Goal: Task Accomplishment & Management: Manage account settings

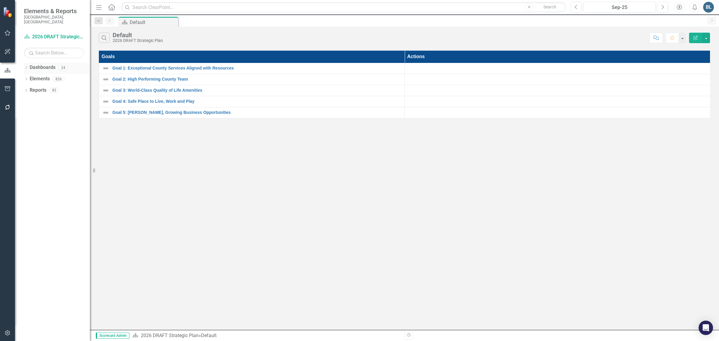
click at [25, 67] on icon "Dropdown" at bounding box center [26, 68] width 4 height 3
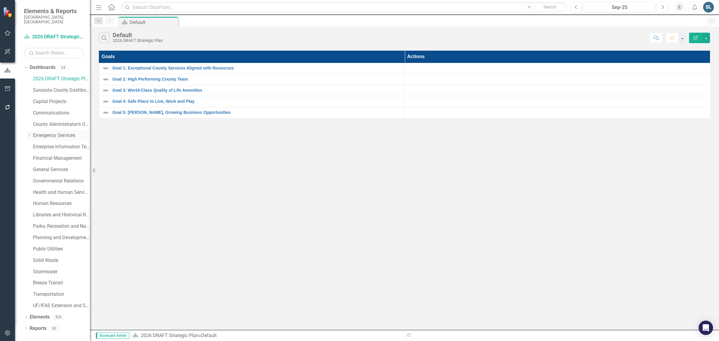
click at [46, 134] on link "Emergency Services" at bounding box center [61, 135] width 57 height 7
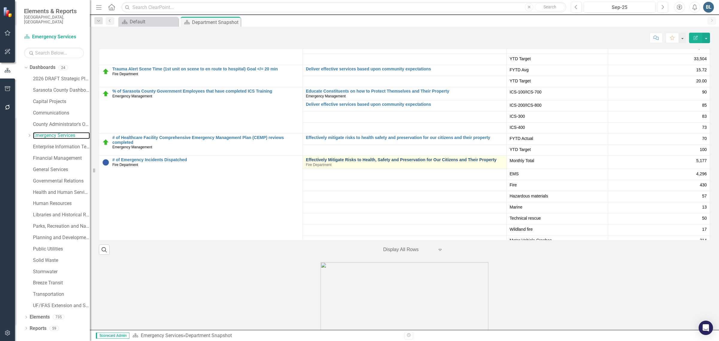
scroll to position [41, 0]
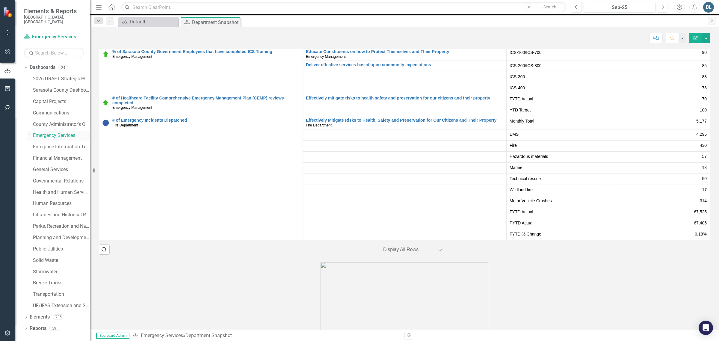
click at [29, 134] on icon "Dropdown" at bounding box center [29, 136] width 4 height 4
click at [44, 155] on link "Fire Department" at bounding box center [64, 158] width 51 height 7
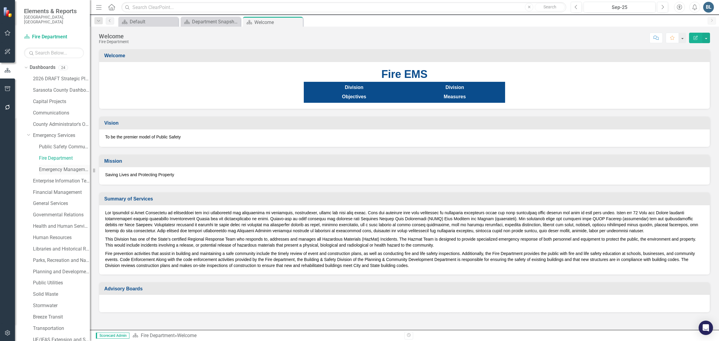
click at [64, 166] on link "Emergency Management" at bounding box center [64, 169] width 51 height 7
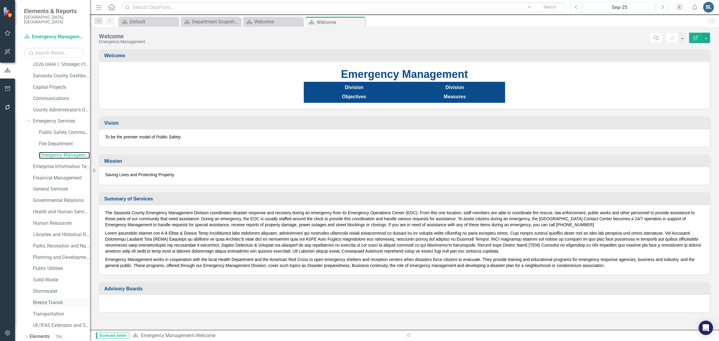
scroll to position [23, 0]
click at [43, 325] on link "Elements" at bounding box center [40, 328] width 20 height 7
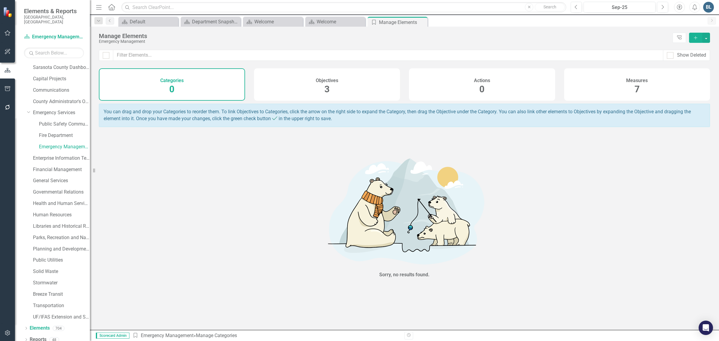
click at [629, 81] on h4 "Measures" at bounding box center [637, 80] width 22 height 5
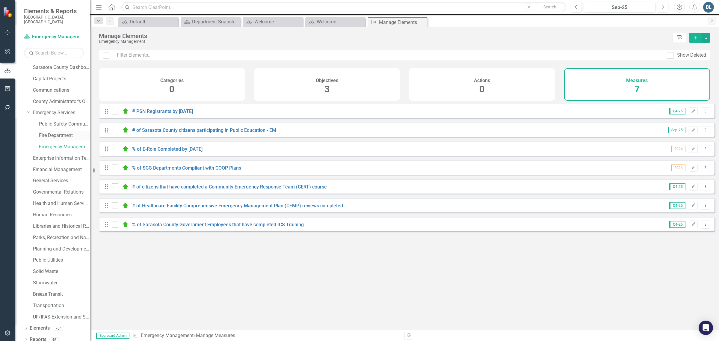
click at [55, 132] on link "Fire Department" at bounding box center [64, 135] width 51 height 7
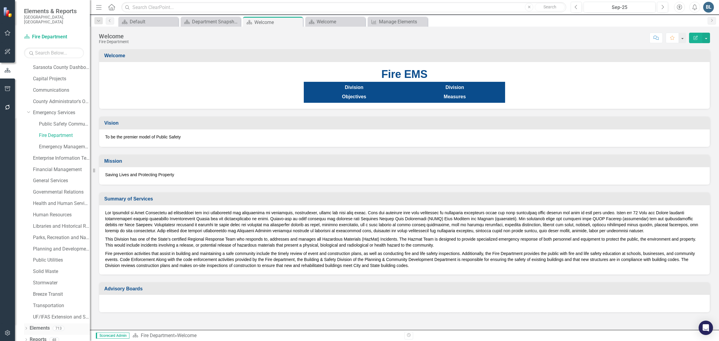
click at [39, 325] on link "Elements" at bounding box center [40, 328] width 20 height 7
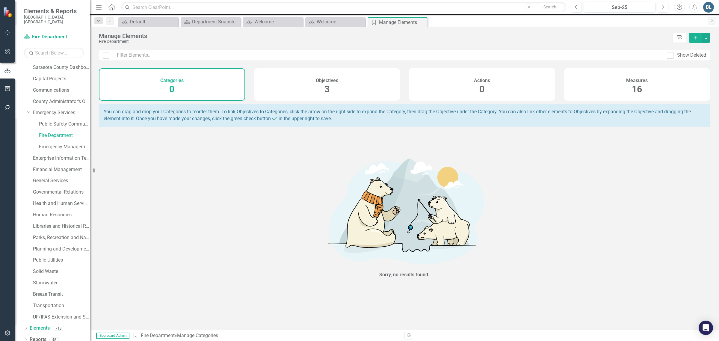
click at [649, 83] on div "Measures 16" at bounding box center [637, 84] width 146 height 32
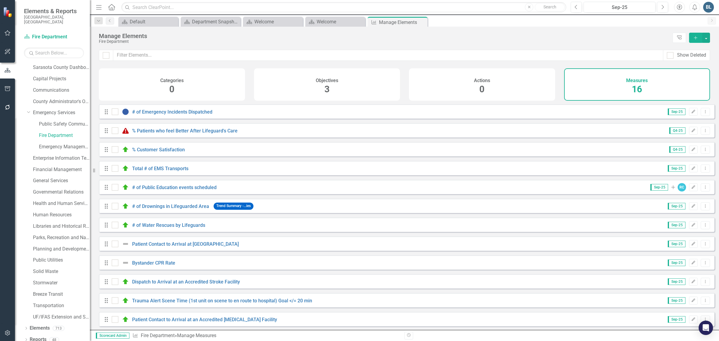
scroll to position [80, 0]
click at [167, 261] on link "Bystander CPR Rate" at bounding box center [153, 262] width 43 height 6
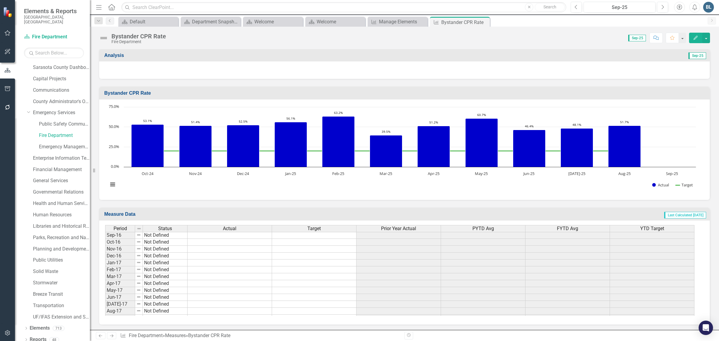
scroll to position [313, 0]
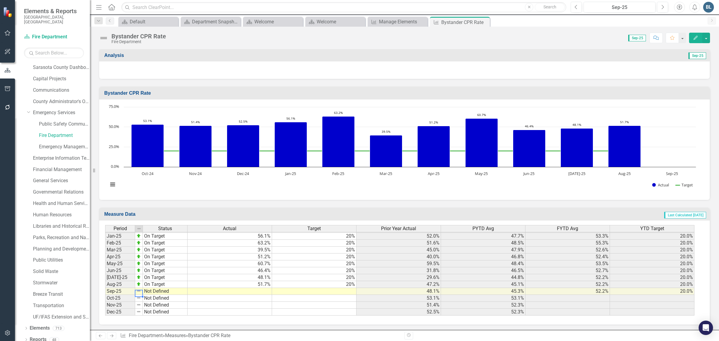
click at [139, 292] on img at bounding box center [138, 291] width 5 height 5
drag, startPoint x: 109, startPoint y: 42, endPoint x: 106, endPoint y: 40, distance: 3.4
click at [108, 42] on div "Bystander CPR Rate Fire Department" at bounding box center [134, 38] width 70 height 11
click at [105, 39] on img at bounding box center [104, 38] width 10 height 10
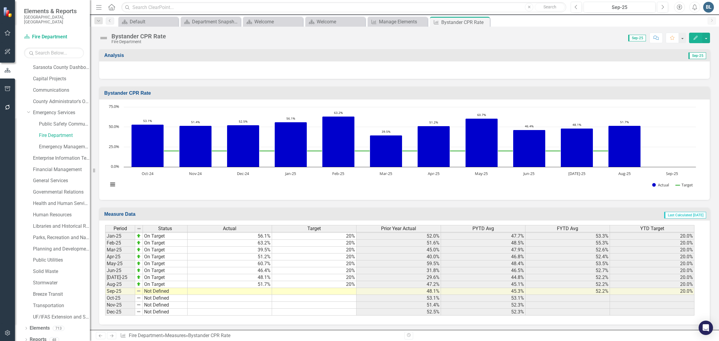
click at [105, 38] on img at bounding box center [104, 38] width 10 height 10
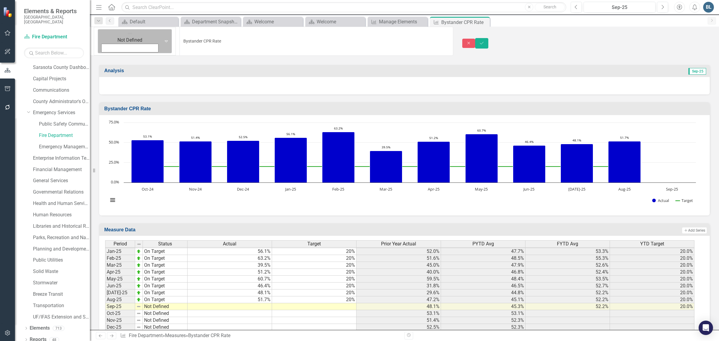
click at [127, 37] on img at bounding box center [130, 34] width 6 height 6
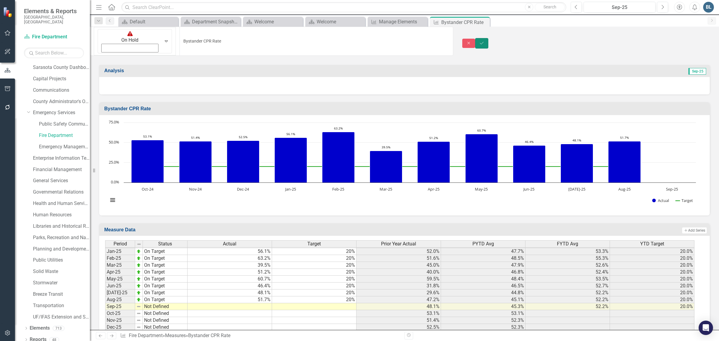
click at [488, 38] on button "Save" at bounding box center [481, 43] width 13 height 10
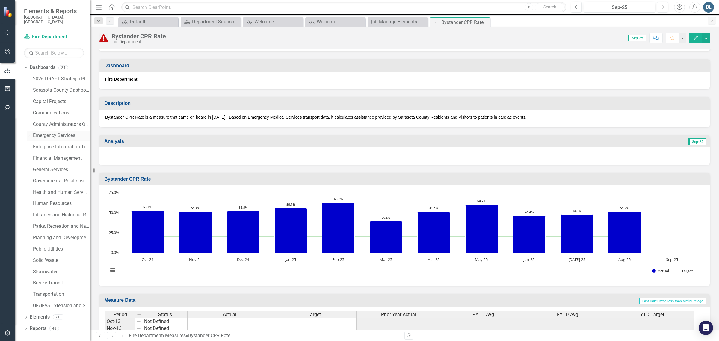
click at [29, 134] on icon "Dropdown" at bounding box center [29, 136] width 4 height 4
click at [48, 155] on link "Fire Department" at bounding box center [64, 158] width 51 height 7
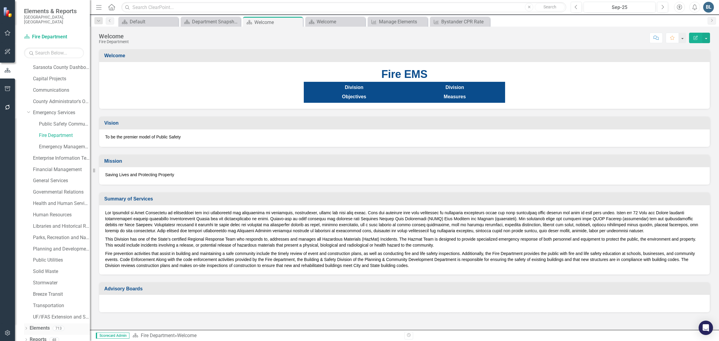
click at [45, 325] on link "Elements" at bounding box center [40, 328] width 20 height 7
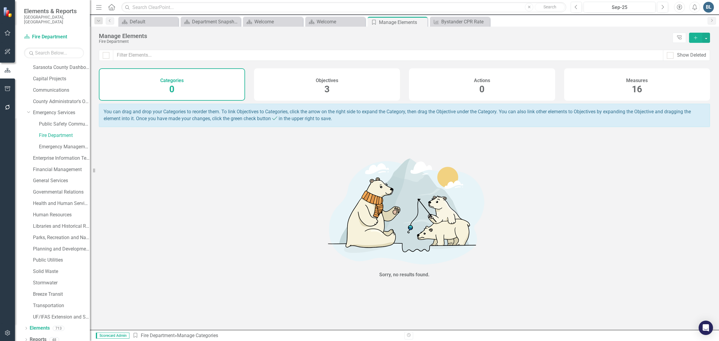
click at [630, 81] on h4 "Measures" at bounding box center [637, 80] width 22 height 5
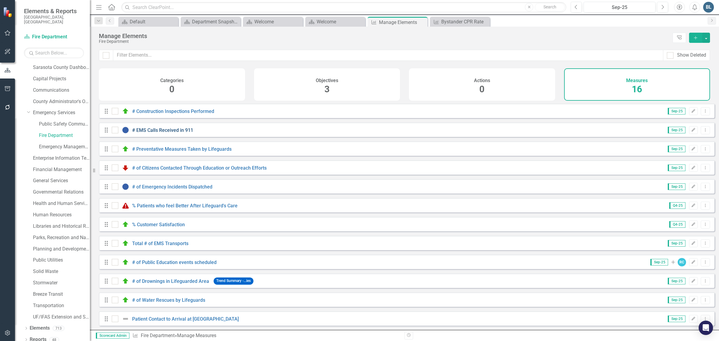
click at [165, 133] on link "# EMS Calls Received in 911" at bounding box center [162, 130] width 61 height 6
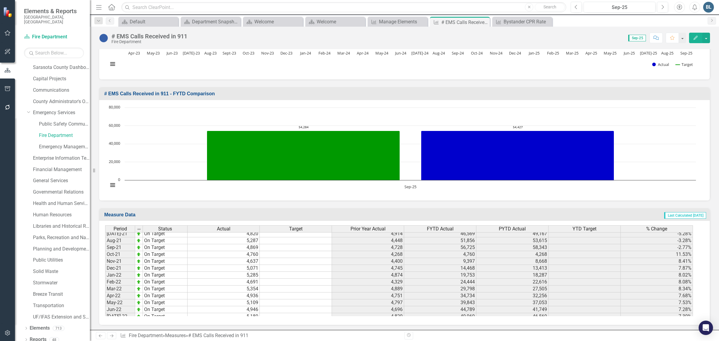
scroll to position [674, 0]
click at [254, 259] on tbody "Aug-23 On Target 4,647 4,999 53,831 54,968 -2.07% Sept-23 On Target 4,329 5,027…" at bounding box center [399, 251] width 588 height 200
click at [254, 259] on td "4,299" at bounding box center [224, 258] width 72 height 7
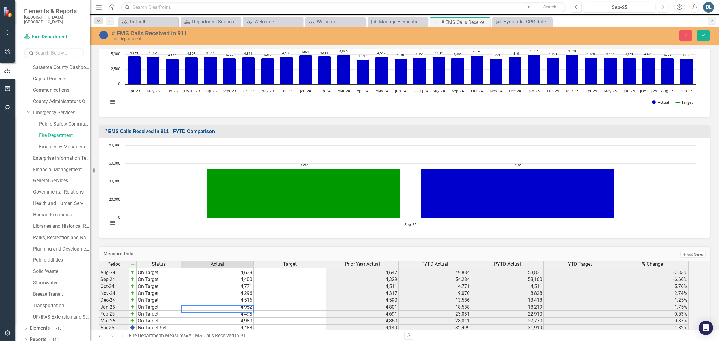
click at [240, 311] on td "4,952" at bounding box center [217, 307] width 73 height 7
click at [250, 311] on td "4,952" at bounding box center [217, 307] width 73 height 7
click at [233, 318] on td "4,493" at bounding box center [217, 314] width 73 height 7
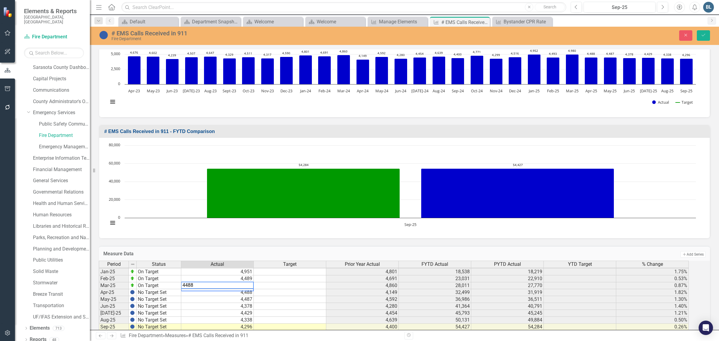
scroll to position [931, 0]
type textarea "4488"
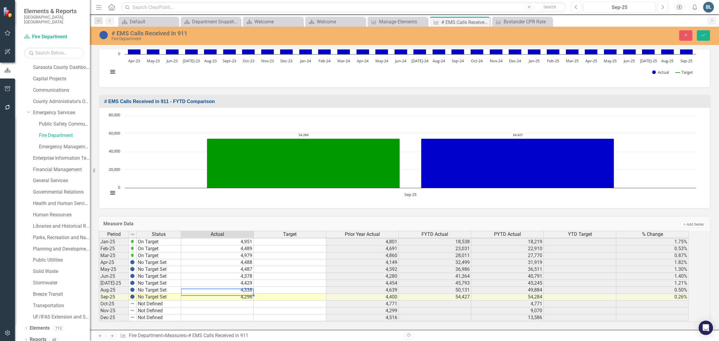
scroll to position [237, 0]
click at [230, 294] on td "4,296" at bounding box center [217, 297] width 73 height 7
click at [703, 36] on icon "submit" at bounding box center [704, 35] width 4 height 2
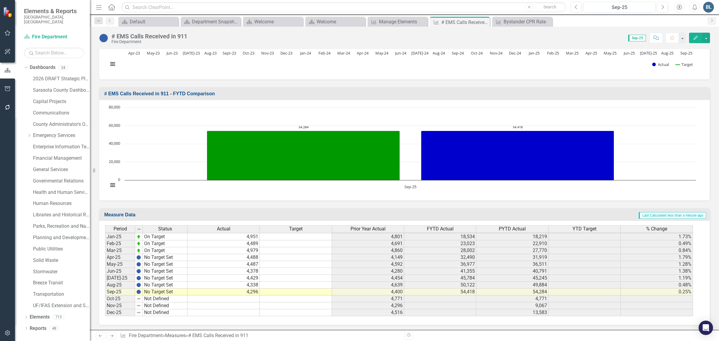
scroll to position [911, 0]
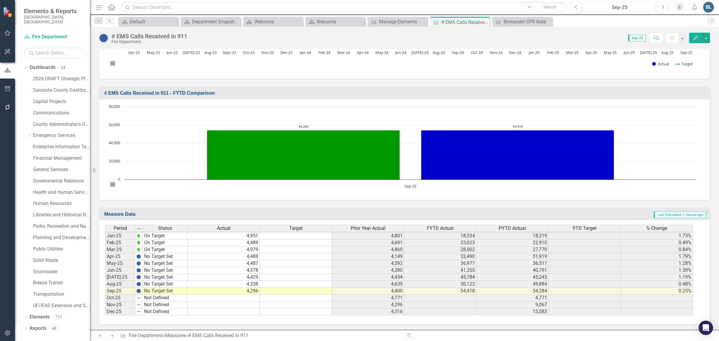
click at [108, 21] on icon "Previous" at bounding box center [110, 21] width 5 height 4
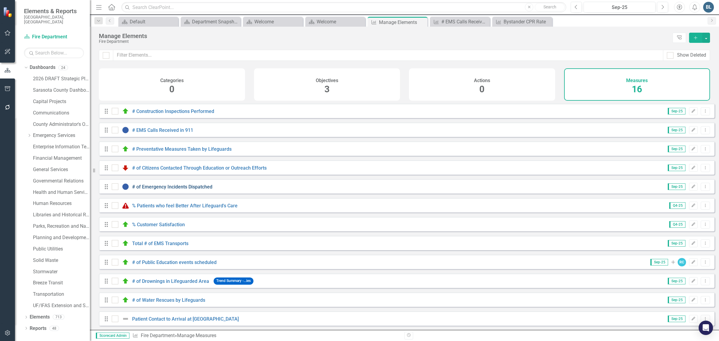
click at [174, 190] on link "# of Emergency Incidents Dispatched" at bounding box center [172, 187] width 80 height 6
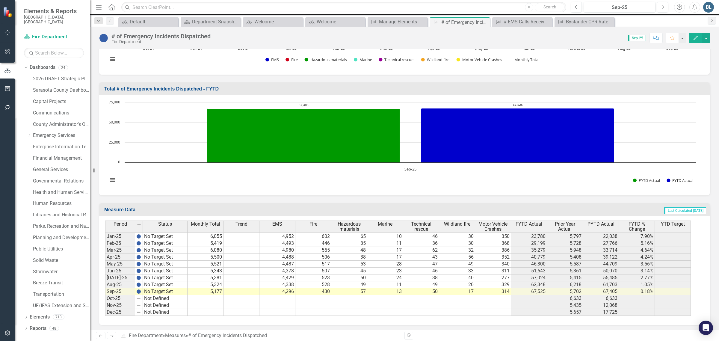
scroll to position [895, 0]
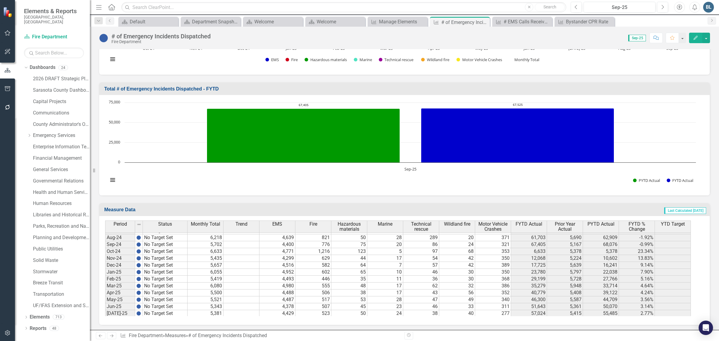
click at [269, 253] on tbody "Sept-23 No Target Set 5,167 4,329 433 49 12 34 33 277 68,076 5,993 65,614 3.75%…" at bounding box center [398, 254] width 586 height 193
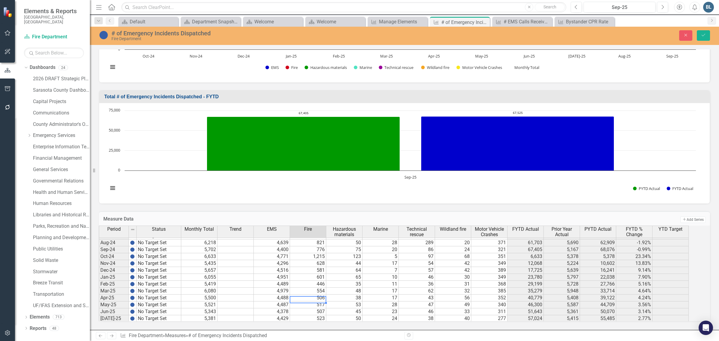
click at [317, 296] on td "506" at bounding box center [308, 298] width 36 height 7
type textarea "53"
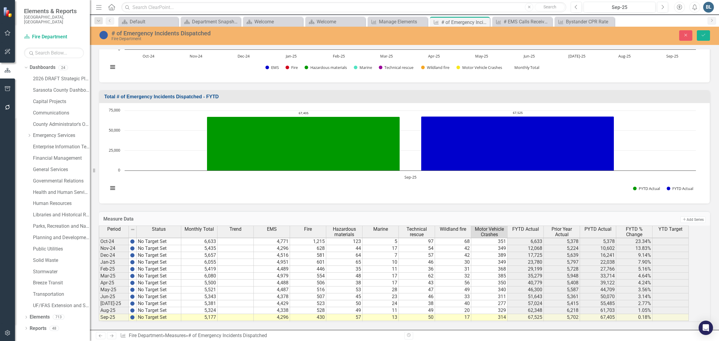
scroll to position [916, 0]
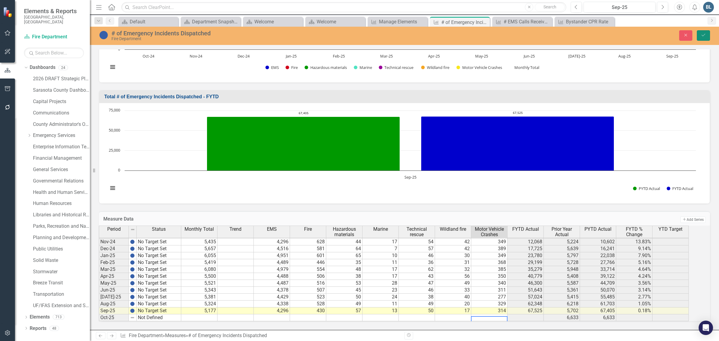
click at [707, 34] on button "Save" at bounding box center [703, 35] width 13 height 10
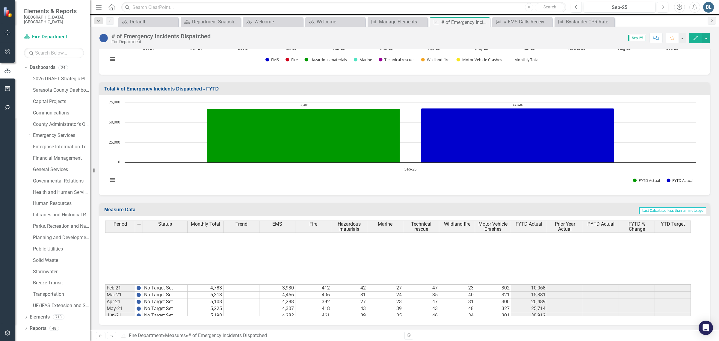
scroll to position [674, 0]
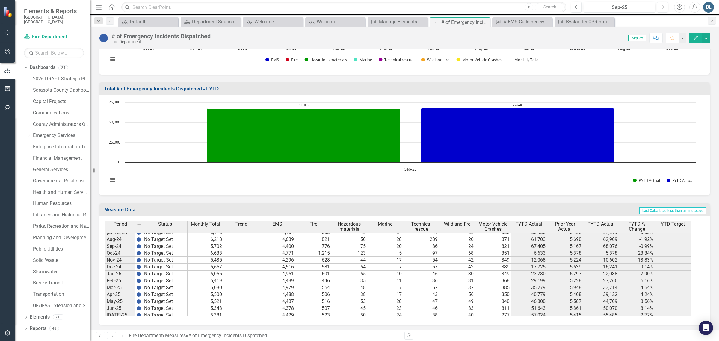
click at [215, 256] on tbody "Nov-23 No Target Set 5,224 4,317 468 42 11 42 21 323 10,602 5,639 11,731 -9.62%…" at bounding box center [398, 264] width 586 height 180
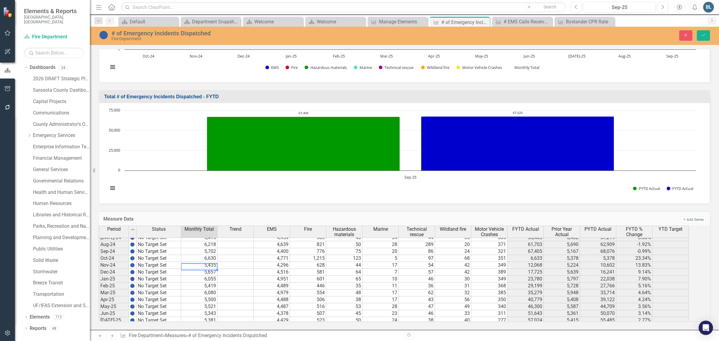
type textarea "5435"
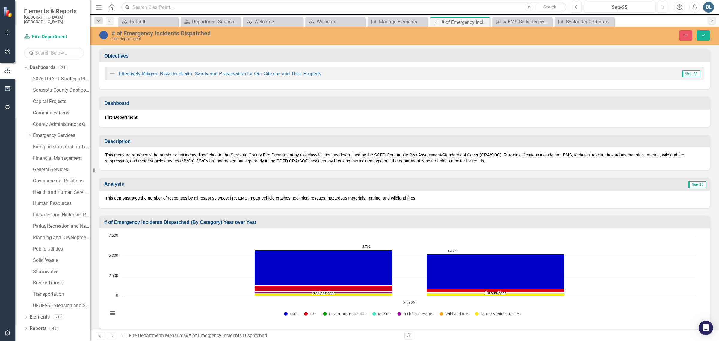
scroll to position [893, 0]
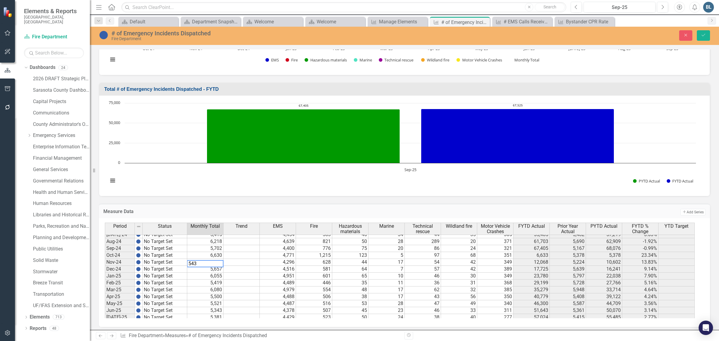
type textarea "5430"
type textarea "5343"
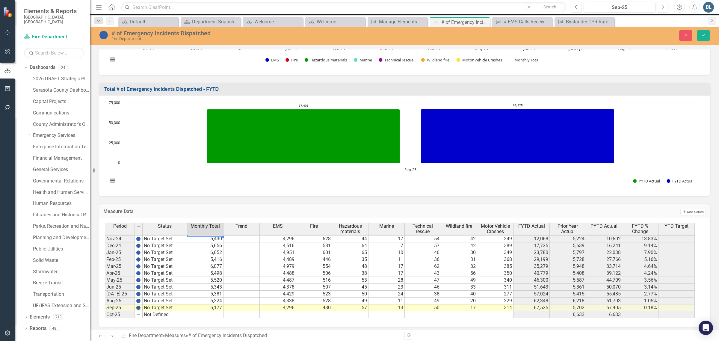
scroll to position [910, 0]
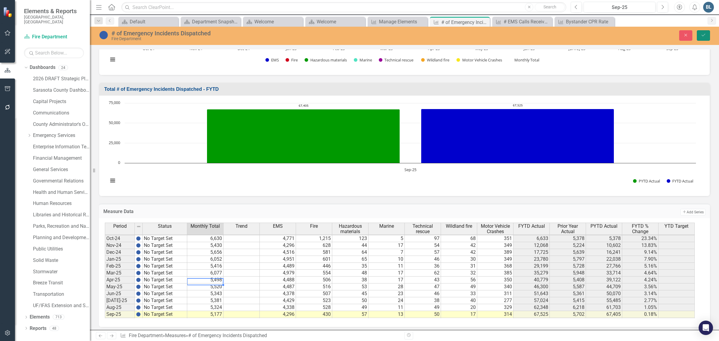
click at [703, 40] on button "Save" at bounding box center [703, 35] width 13 height 10
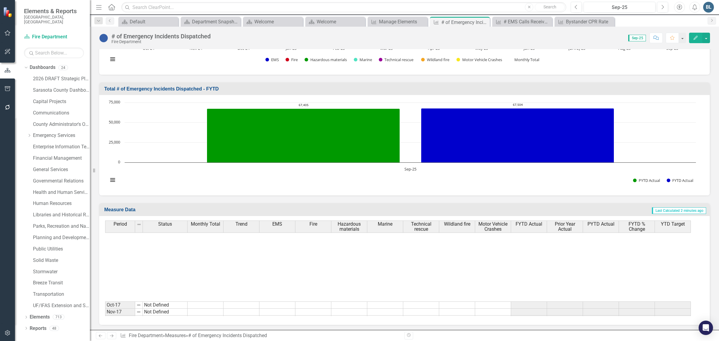
scroll to position [0, 0]
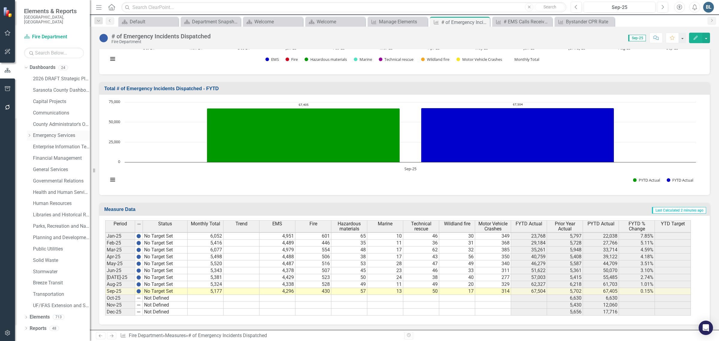
click at [44, 132] on link "Emergency Services" at bounding box center [61, 135] width 57 height 7
